Goal: Information Seeking & Learning: Obtain resource

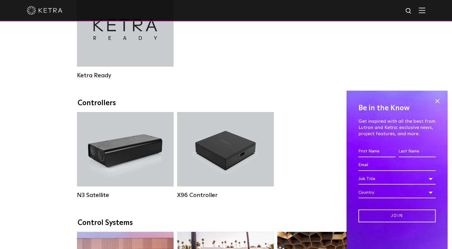
scroll to position [565, 0]
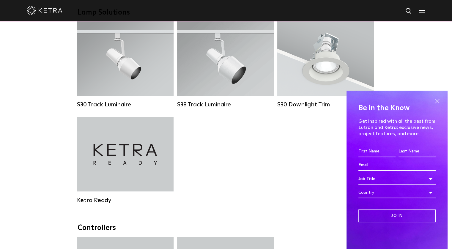
click at [439, 103] on span at bounding box center [437, 101] width 9 height 9
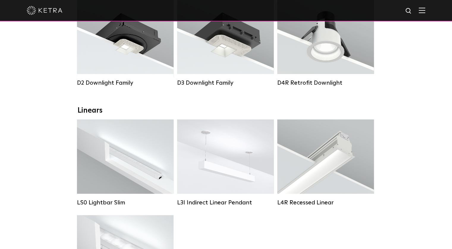
scroll to position [89, 0]
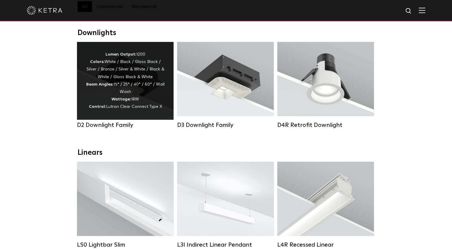
click at [162, 66] on div "Lumen Output: 1200 Colors: White / Black / Gloss Black / Silver / Bronze / Silv…" at bounding box center [125, 81] width 79 height 60
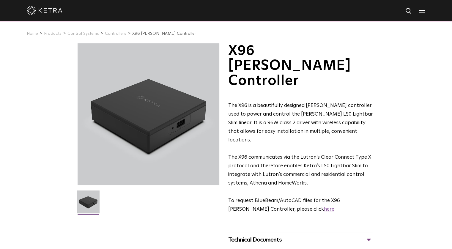
click at [324, 207] on link "here" at bounding box center [329, 209] width 10 height 5
click at [51, 35] on link "Products" at bounding box center [53, 33] width 18 height 4
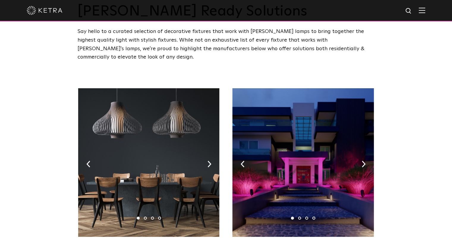
scroll to position [30, 0]
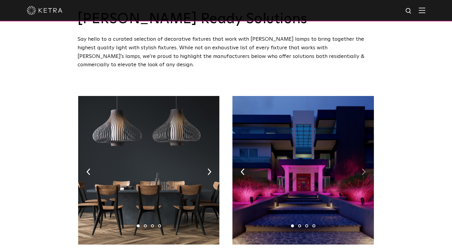
click at [362, 168] on img at bounding box center [364, 171] width 4 height 7
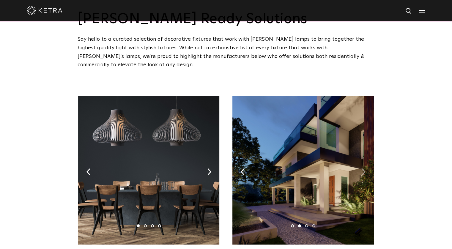
click at [364, 168] on img at bounding box center [364, 171] width 4 height 7
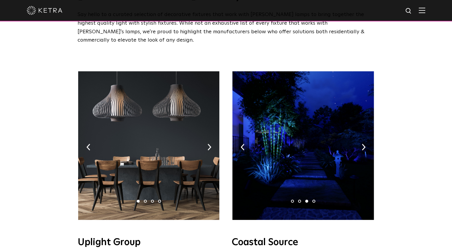
scroll to position [149, 0]
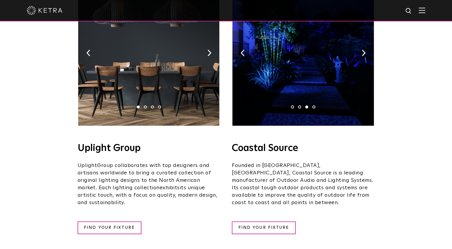
click at [313, 105] on li "4" at bounding box center [313, 106] width 3 height 3
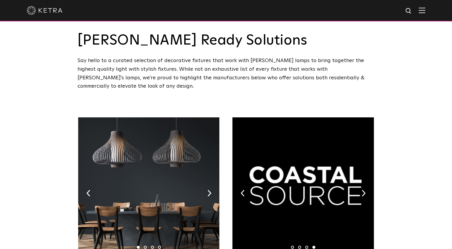
scroll to position [0, 0]
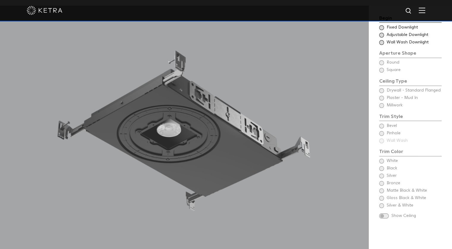
scroll to position [535, 0]
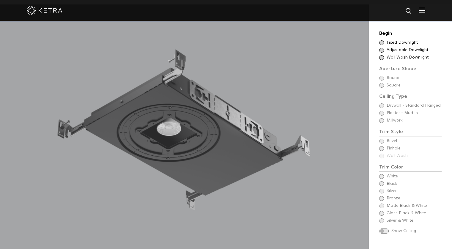
click at [380, 40] on div "Choose Aperture Shape Fixed Downlight" at bounding box center [410, 43] width 62 height 6
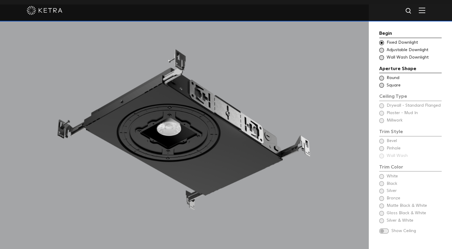
click at [385, 83] on div "Ceiling Type Square Drywall - Standard Flanged - Square Square" at bounding box center [410, 86] width 62 height 6
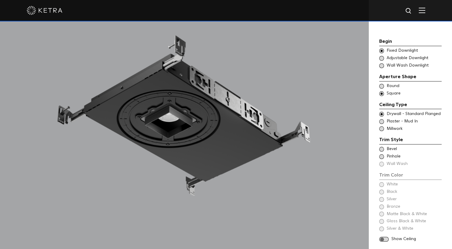
scroll to position [565, 0]
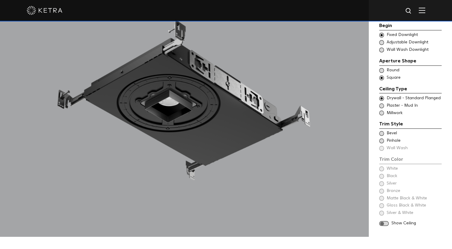
click at [382, 103] on span at bounding box center [381, 105] width 5 height 5
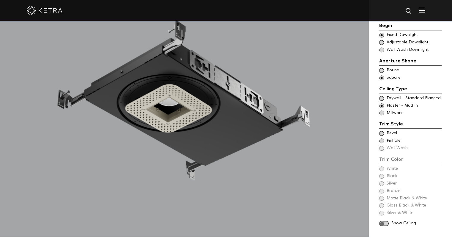
click at [382, 131] on span at bounding box center [381, 133] width 5 height 5
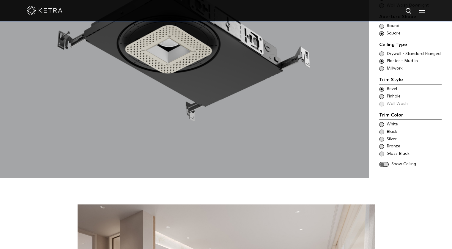
scroll to position [624, 0]
click at [382, 122] on span at bounding box center [381, 124] width 5 height 5
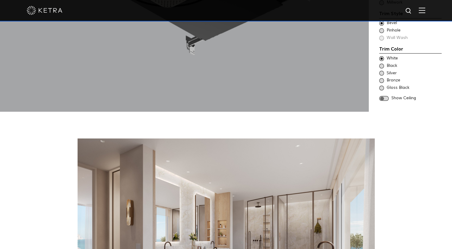
scroll to position [565, 0]
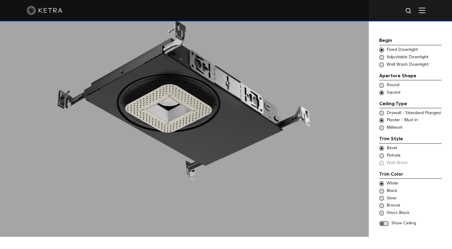
click at [384, 221] on span at bounding box center [384, 223] width 10 height 5
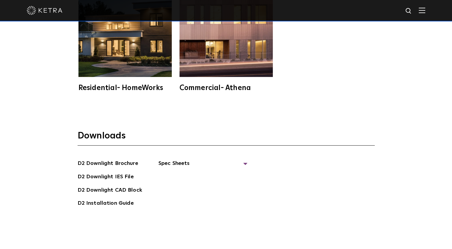
scroll to position [1575, 0]
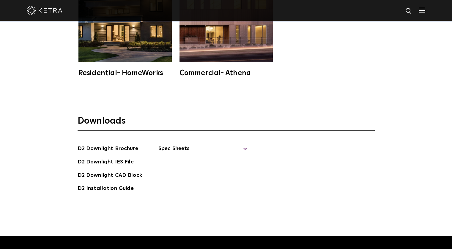
click at [245, 144] on span "Spec Sheets" at bounding box center [202, 150] width 89 height 13
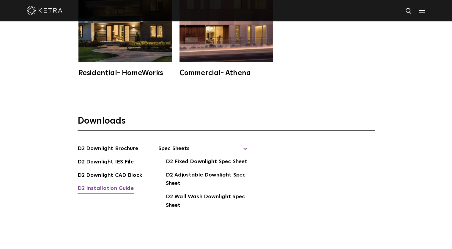
click at [102, 184] on link "D2 Installation Guide" at bounding box center [106, 189] width 56 height 10
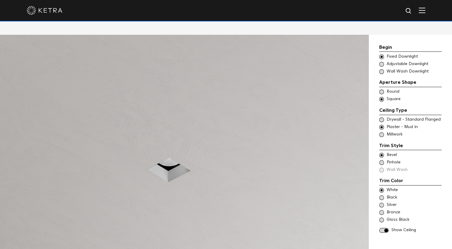
scroll to position [505, 0]
click at [382, 61] on div "Choose Aperture Shape Adjustable Downlight" at bounding box center [410, 64] width 62 height 6
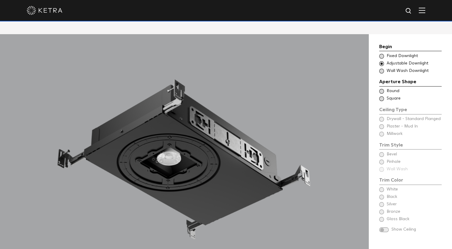
click at [380, 96] on span at bounding box center [381, 98] width 5 height 5
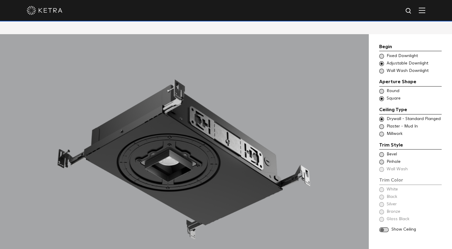
click at [382, 124] on span at bounding box center [381, 126] width 5 height 5
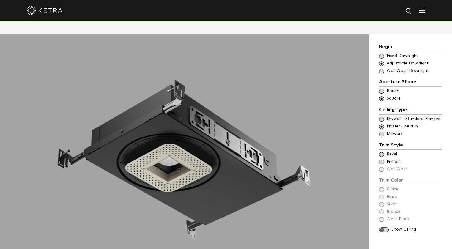
click at [381, 152] on span at bounding box center [381, 154] width 5 height 5
click at [382, 132] on span at bounding box center [381, 134] width 5 height 5
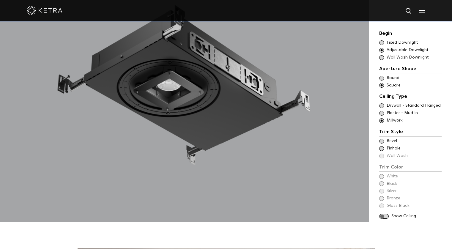
scroll to position [594, 0]
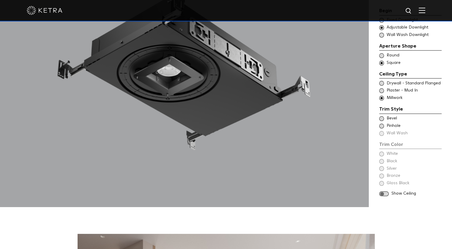
click at [382, 116] on span at bounding box center [381, 118] width 5 height 5
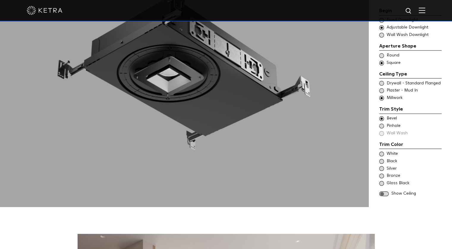
click at [382, 174] on span at bounding box center [381, 176] width 5 height 5
click at [380, 191] on span at bounding box center [384, 193] width 10 height 5
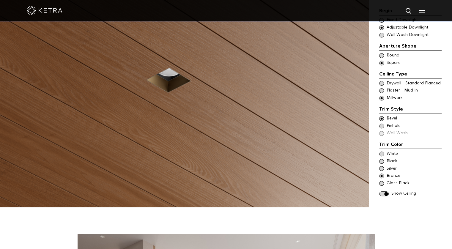
click at [382, 181] on span at bounding box center [381, 183] width 5 height 5
click at [379, 174] on span at bounding box center [381, 176] width 5 height 5
click at [380, 166] on span at bounding box center [381, 168] width 5 height 5
click at [382, 159] on span at bounding box center [381, 161] width 5 height 5
click at [381, 174] on span at bounding box center [381, 176] width 5 height 5
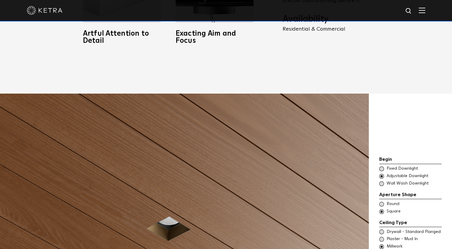
scroll to position [446, 0]
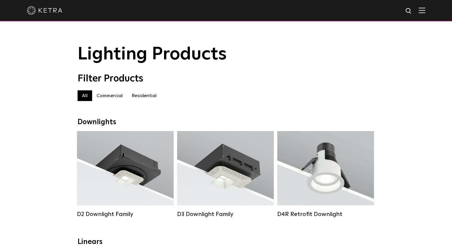
scroll to position [119, 0]
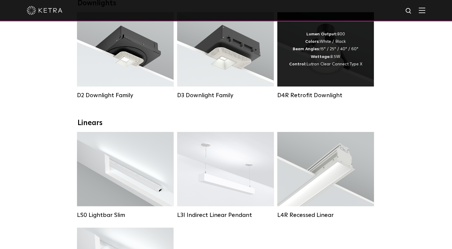
click at [336, 51] on div "Lumen Output: 800 Colors: White / Black Beam Angles: 15° / 25° / 40° / 60° Watt…" at bounding box center [325, 49] width 73 height 37
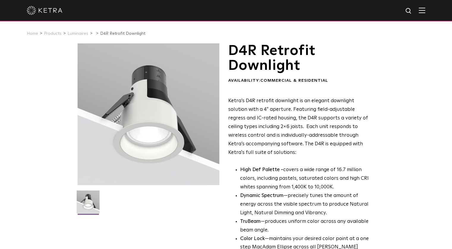
scroll to position [59, 0]
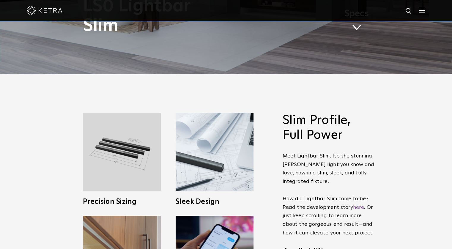
scroll to position [238, 0]
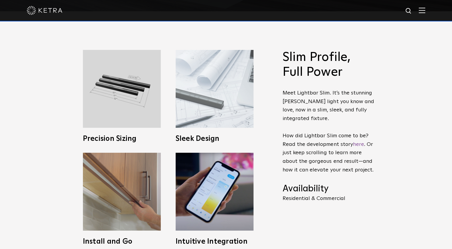
click at [227, 91] on img at bounding box center [215, 89] width 78 height 78
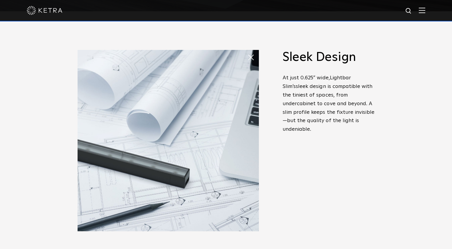
scroll to position [89, 0]
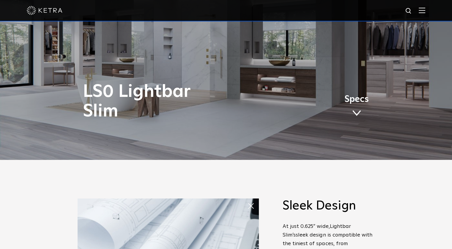
click at [248, 206] on span at bounding box center [253, 206] width 12 height 12
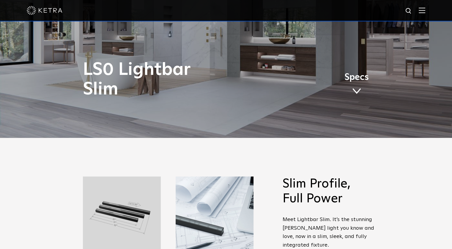
scroll to position [149, 0]
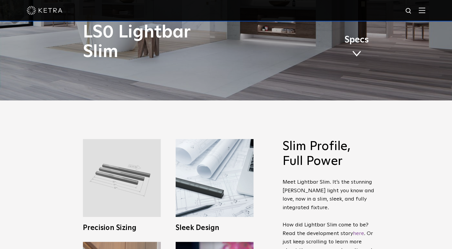
click at [150, 169] on img at bounding box center [122, 178] width 78 height 78
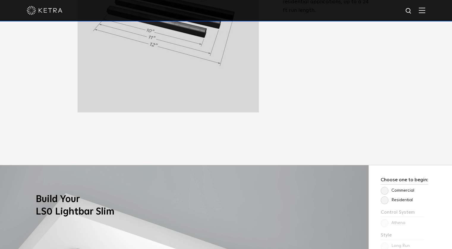
scroll to position [446, 0]
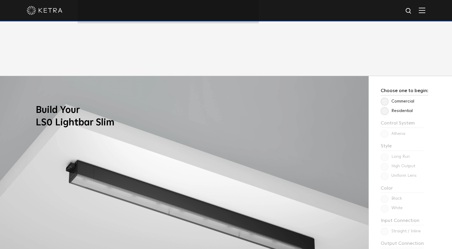
click at [383, 111] on label "Residential" at bounding box center [397, 110] width 32 height 5
click at [0, 0] on input "Residential" at bounding box center [0, 0] width 0 height 0
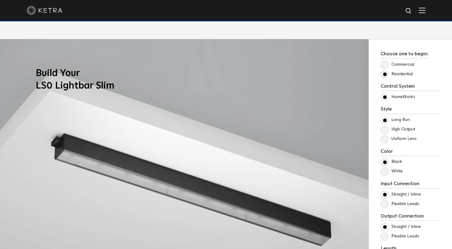
scroll to position [505, 0]
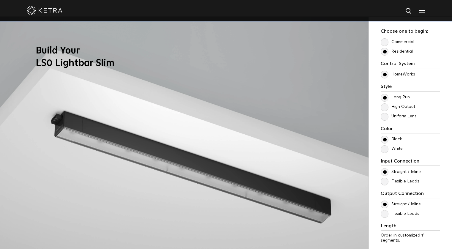
click at [384, 149] on label "White" at bounding box center [392, 148] width 22 height 5
click at [0, 0] on input "White" at bounding box center [0, 0] width 0 height 0
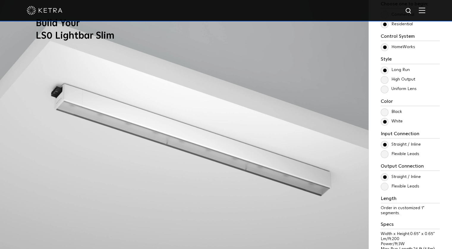
scroll to position [565, 0]
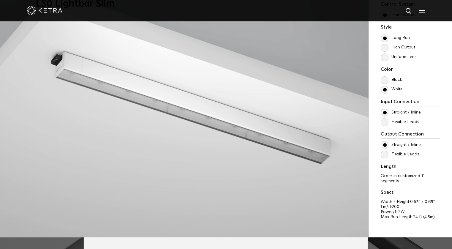
click at [384, 122] on label "Flexible Leads" at bounding box center [400, 121] width 39 height 5
click at [0, 0] on input "Flexible Leads" at bounding box center [0, 0] width 0 height 0
click at [385, 155] on label "Flexible Leads" at bounding box center [400, 154] width 39 height 5
click at [0, 0] on input "Flexible Leads" at bounding box center [0, 0] width 0 height 0
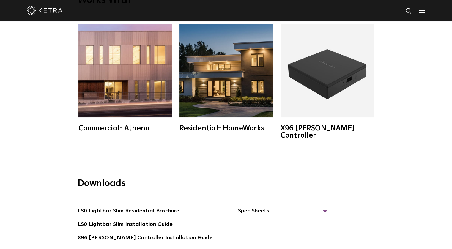
scroll to position [1189, 0]
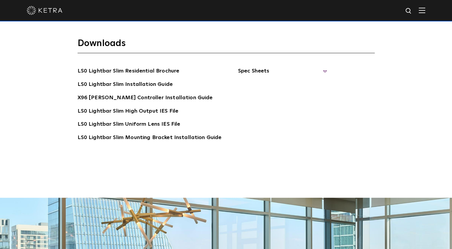
click at [320, 67] on span "Spec Sheets" at bounding box center [282, 73] width 89 height 13
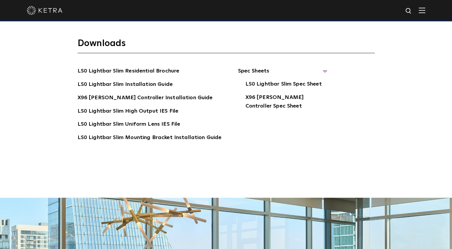
click at [320, 67] on span "Spec Sheets" at bounding box center [282, 73] width 89 height 13
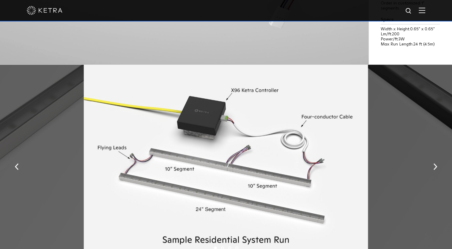
scroll to position [802, 0]
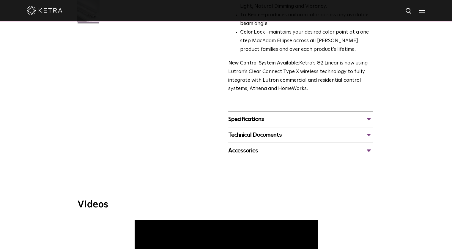
scroll to position [208, 0]
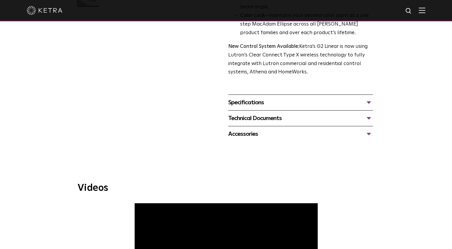
click at [369, 118] on div "Technical Documents" at bounding box center [300, 119] width 145 height 10
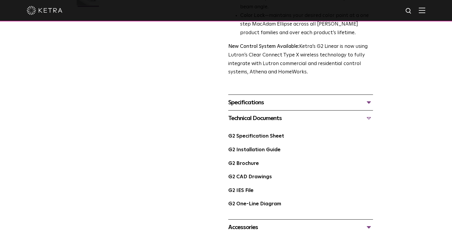
click at [369, 118] on div "Technical Documents" at bounding box center [300, 119] width 145 height 10
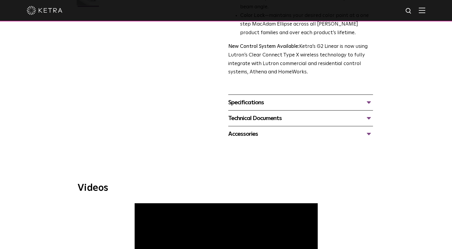
click at [366, 138] on div "Accessories" at bounding box center [300, 134] width 145 height 10
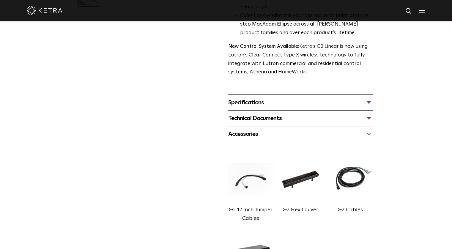
click at [366, 136] on div "Accessories" at bounding box center [300, 134] width 145 height 10
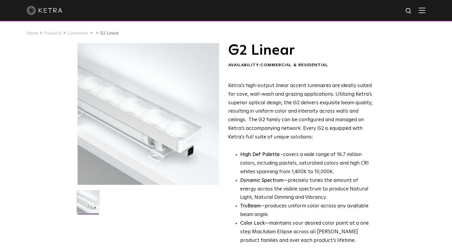
scroll to position [0, 0]
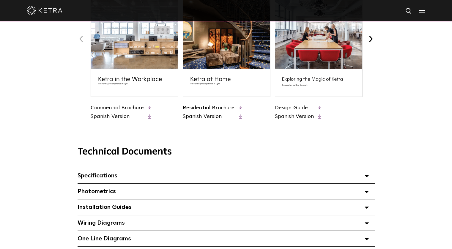
scroll to position [416, 0]
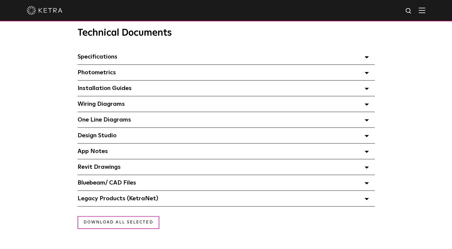
click at [368, 183] on span at bounding box center [367, 183] width 4 height 8
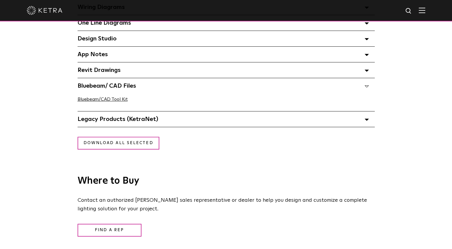
scroll to position [535, 0]
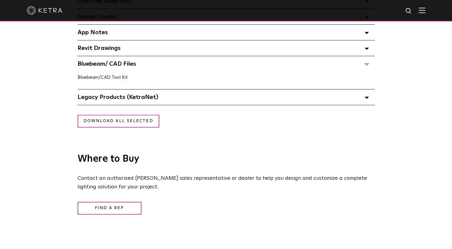
click at [111, 77] on link "Bluebeam/CAD Tool Kit" at bounding box center [103, 77] width 50 height 5
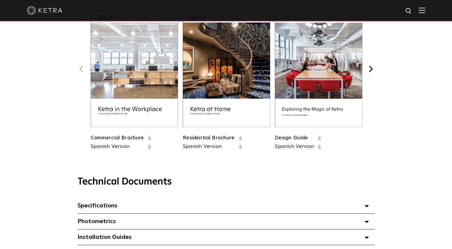
scroll to position [238, 0]
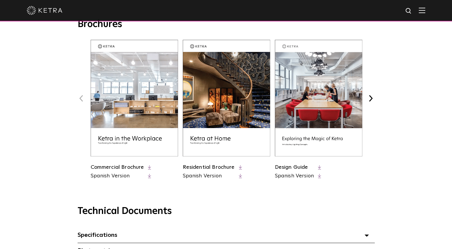
click at [240, 167] on icon at bounding box center [240, 167] width 3 height 4
